Goal: Navigation & Orientation: Find specific page/section

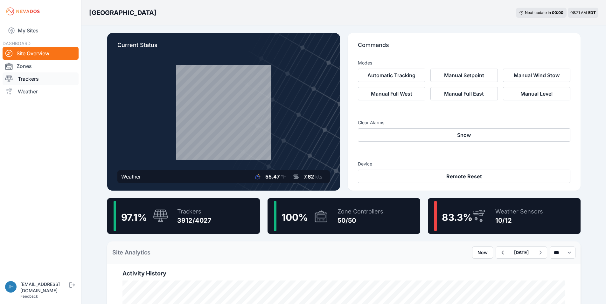
click at [30, 80] on link "Trackers" at bounding box center [41, 78] width 76 height 13
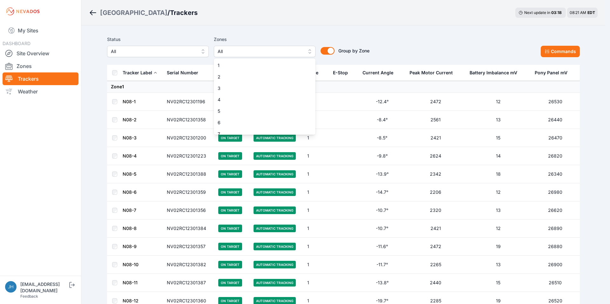
click at [310, 51] on button "All" at bounding box center [265, 51] width 102 height 11
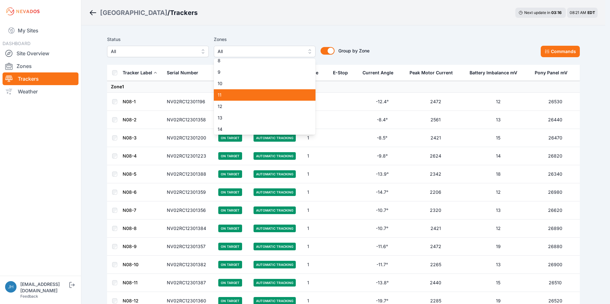
scroll to position [95, 0]
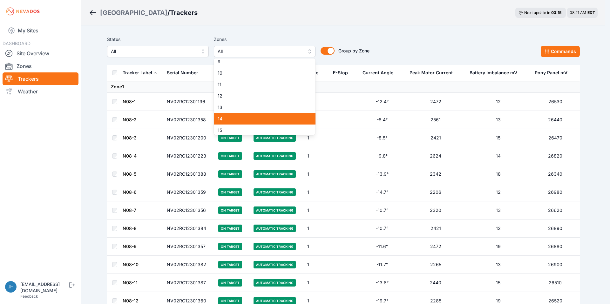
click at [272, 117] on span "14" at bounding box center [261, 119] width 86 height 6
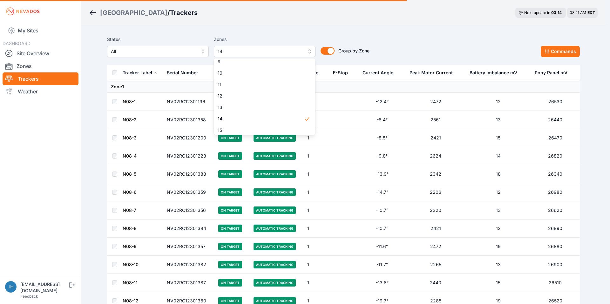
click at [410, 41] on div "Status All Zones 14 1 2 3 4 5 6 7 8 9 10 11 12 13 14 15 16 17 18 19 20 21 22 23…" at bounding box center [343, 47] width 473 height 22
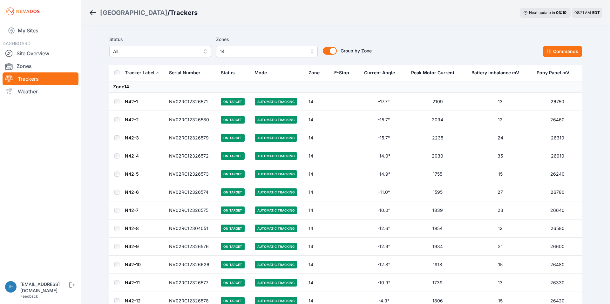
click at [309, 51] on button "14" at bounding box center [267, 51] width 102 height 11
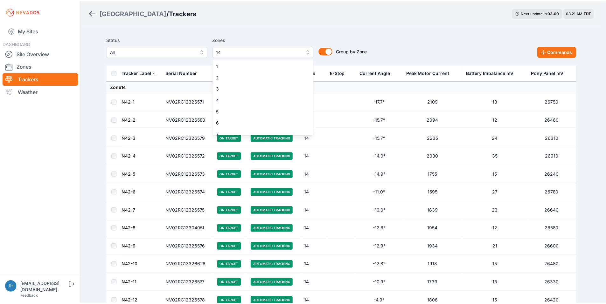
scroll to position [85, 0]
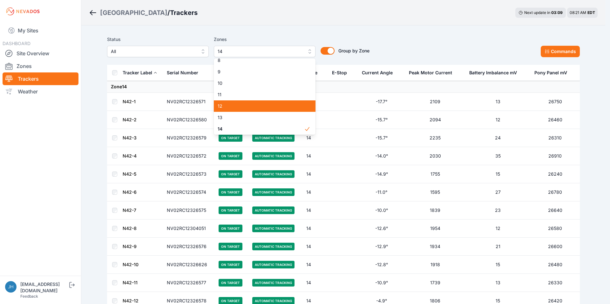
click at [277, 105] on span "12" at bounding box center [261, 106] width 86 height 6
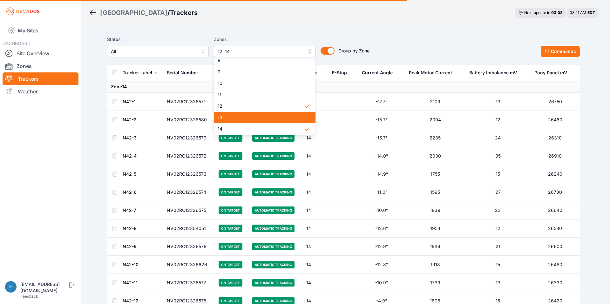
click at [272, 123] on div "13" at bounding box center [265, 117] width 102 height 11
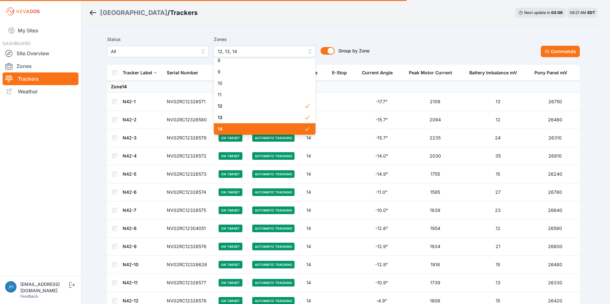
click at [270, 128] on span "14" at bounding box center [261, 129] width 86 height 6
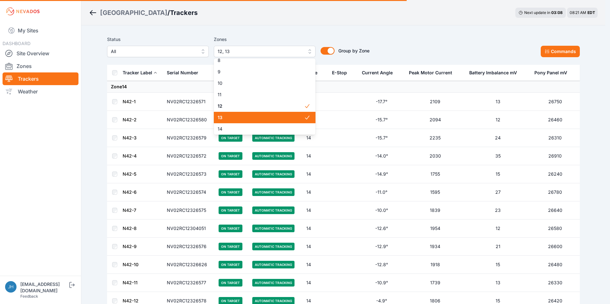
click at [275, 115] on span "13" at bounding box center [261, 117] width 86 height 6
click at [423, 50] on div "Status All Zones 12 1 2 3 4 5 6 7 8 9 10 11 12 13 14 15 16 17 18 19 20 21 22 23…" at bounding box center [343, 47] width 473 height 22
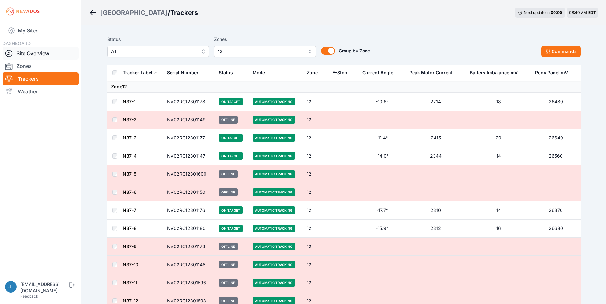
click at [36, 52] on link "Site Overview" at bounding box center [41, 53] width 76 height 13
click at [44, 51] on link "Site Overview" at bounding box center [41, 53] width 76 height 13
click at [45, 52] on link "Site Overview" at bounding box center [41, 53] width 76 height 13
click at [35, 53] on link "Site Overview" at bounding box center [41, 53] width 76 height 13
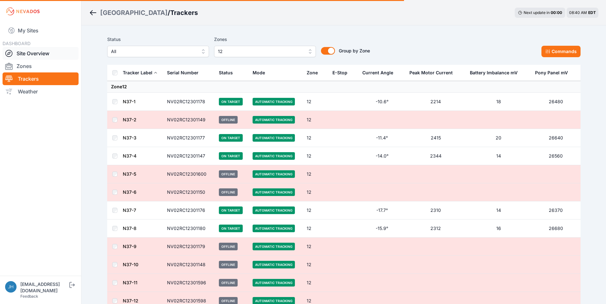
click at [43, 52] on link "Site Overview" at bounding box center [41, 53] width 76 height 13
click at [43, 53] on link "Site Overview" at bounding box center [41, 53] width 76 height 13
click at [48, 51] on link "Site Overview" at bounding box center [41, 53] width 76 height 13
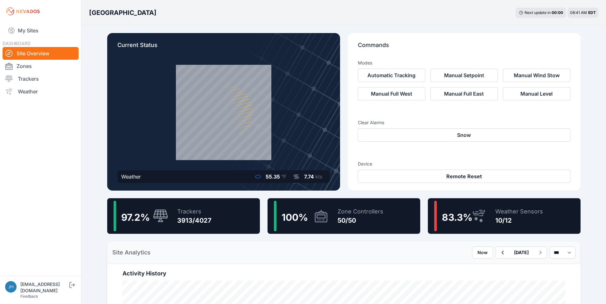
click at [501, 213] on div "Weather Sensors" at bounding box center [519, 211] width 48 height 9
